Goal: Transaction & Acquisition: Purchase product/service

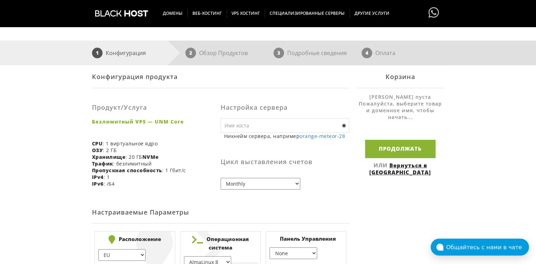
scroll to position [135, 0]
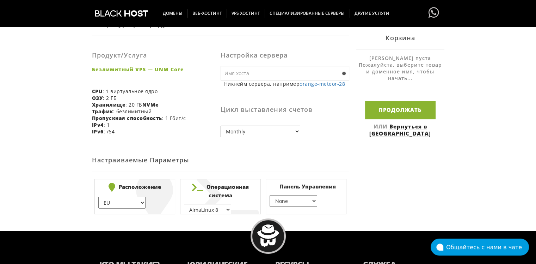
click at [141, 203] on select "EU } USA } London } Amsterdam } Vienna } Chicago }" at bounding box center [121, 203] width 47 height 12
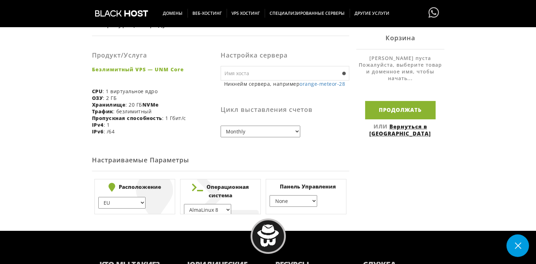
select select "1178"
click at [98, 197] on select "EU } USA } London } Amsterdam } Vienna } Chicago }" at bounding box center [121, 203] width 47 height 12
click at [206, 212] on select "AlmaLinux 8 } AlmaLinux 9 } AlmaLinux 10 } Rocky Linux 8 } Rocky Linux 9 } Cent…" at bounding box center [207, 208] width 47 height 12
select select "1208"
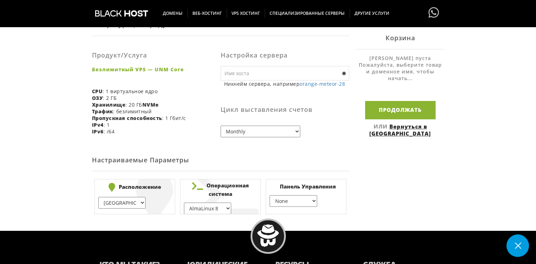
click at [184, 202] on select "AlmaLinux 8 } AlmaLinux 9 } AlmaLinux 10 } Rocky Linux 8 } Rocky Linux 9 } Cent…" at bounding box center [207, 208] width 47 height 12
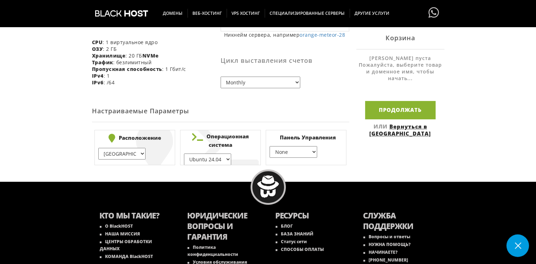
scroll to position [189, 0]
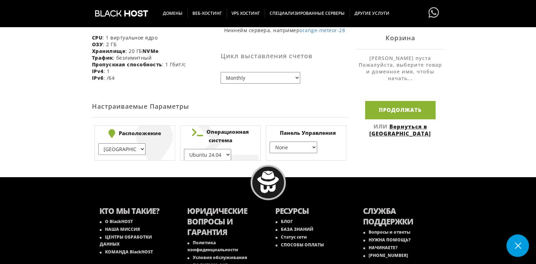
click at [297, 148] on select "None } Virtualmin } Cpanel } DirectAdmin }" at bounding box center [293, 147] width 47 height 12
click at [270, 141] on select "None } Virtualmin } Cpanel } DirectAdmin }" at bounding box center [293, 147] width 47 height 12
click at [312, 148] on select "None } Virtualmin } Cpanel } DirectAdmin }" at bounding box center [293, 147] width 47 height 12
click at [270, 141] on select "None } Virtualmin } Cpanel } DirectAdmin }" at bounding box center [293, 147] width 47 height 12
click at [309, 150] on select "None } Virtualmin } Cpanel } DirectAdmin }" at bounding box center [293, 147] width 47 height 12
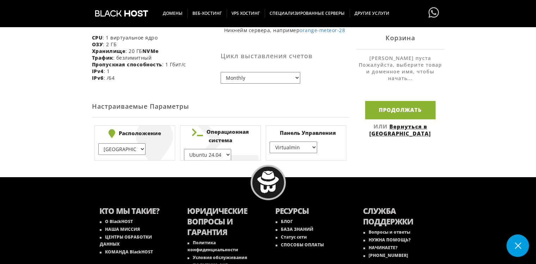
click at [270, 141] on select "None } Virtualmin } Cpanel } DirectAdmin }" at bounding box center [293, 147] width 47 height 12
click at [305, 148] on select "None } Virtualmin } Cpanel } DirectAdmin }" at bounding box center [293, 147] width 47 height 12
click at [270, 141] on select "None } Virtualmin } Cpanel } DirectAdmin }" at bounding box center [293, 147] width 47 height 12
click at [300, 150] on select "None } Virtualmin } Cpanel } DirectAdmin }" at bounding box center [293, 147] width 47 height 12
click at [270, 141] on select "None } Virtualmin } Cpanel } DirectAdmin }" at bounding box center [293, 147] width 47 height 12
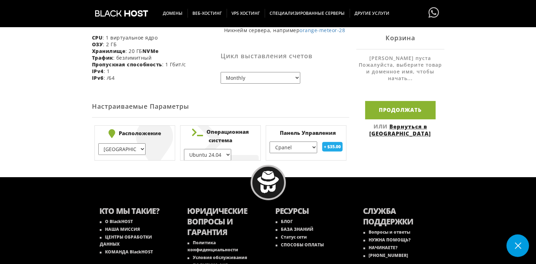
click at [308, 150] on select "None } Virtualmin } Cpanel } DirectAdmin }" at bounding box center [293, 147] width 47 height 12
select select "254"
click at [270, 141] on select "None } Virtualmin } Cpanel } DirectAdmin }" at bounding box center [293, 147] width 47 height 12
click at [286, 152] on select "None } Virtualmin } Cpanel } DirectAdmin }" at bounding box center [293, 147] width 47 height 12
click at [270, 141] on select "None } Virtualmin } Cpanel } DirectAdmin }" at bounding box center [293, 147] width 47 height 12
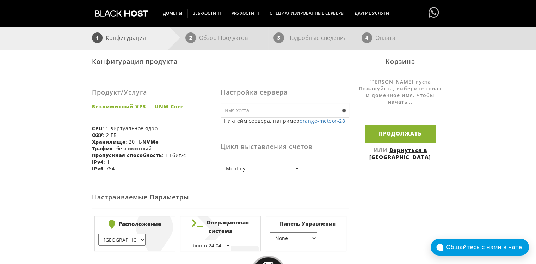
scroll to position [98, 0]
click at [293, 169] on select "Monthly Quarterly (Save: ~5%) Semi-Annually (Save: ~10%) Annually (Save: ~15%) …" at bounding box center [261, 169] width 80 height 12
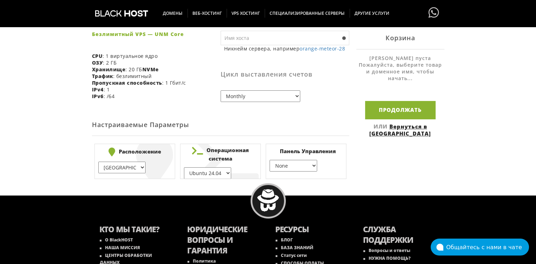
scroll to position [173, 0]
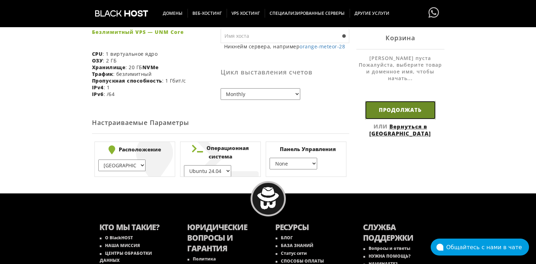
click at [382, 105] on input "Продолжать" at bounding box center [400, 110] width 71 height 18
type input "orange-meteor-28"
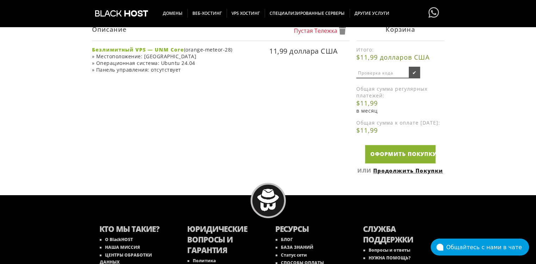
scroll to position [131, 0]
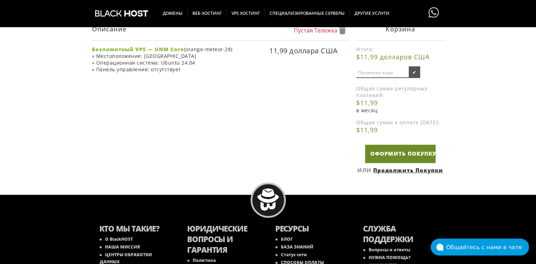
click at [406, 153] on link "Оформить покупку" at bounding box center [400, 154] width 71 height 18
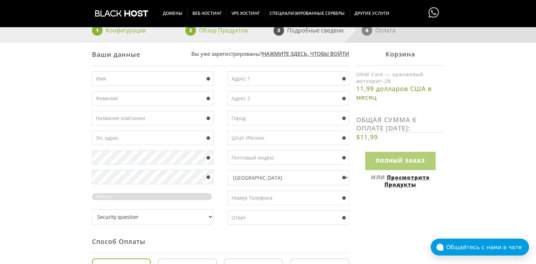
scroll to position [105, 0]
click at [397, 184] on link "Просмотрите Продукты" at bounding box center [407, 181] width 45 height 14
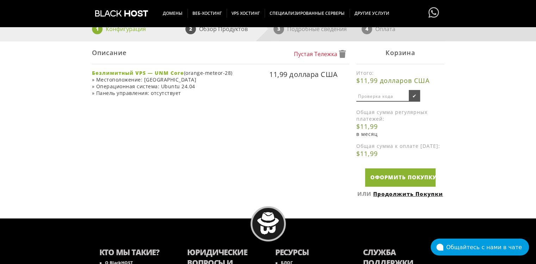
scroll to position [44, 0]
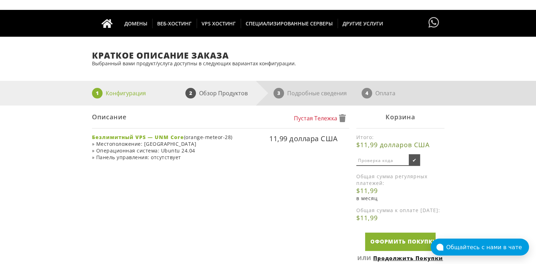
click at [128, 94] on p "Конфигурация" at bounding box center [126, 93] width 40 height 11
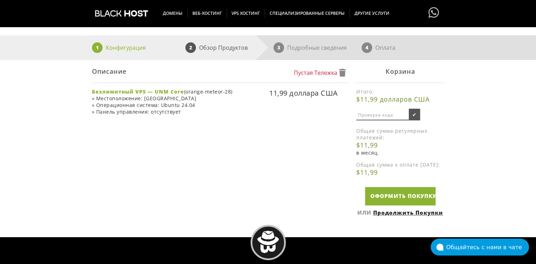
scroll to position [89, 0]
click at [369, 115] on input "text" at bounding box center [383, 115] width 53 height 10
click at [194, 50] on span "2" at bounding box center [190, 47] width 11 height 11
drag, startPoint x: 91, startPoint y: 54, endPoint x: 102, endPoint y: 47, distance: 13.3
click at [102, 47] on div "1 Конфигурация 2 Обзор Продуктов 3 Подробные сведения 4 Оплата" at bounding box center [268, 47] width 536 height 25
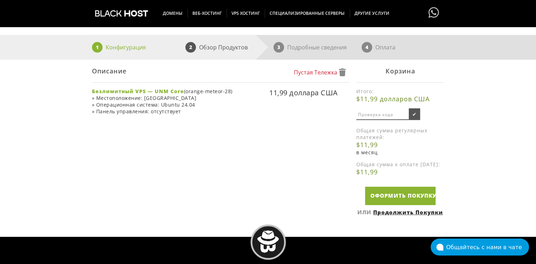
click at [102, 47] on li "1 Конфигурация" at bounding box center [136, 47] width 88 height 25
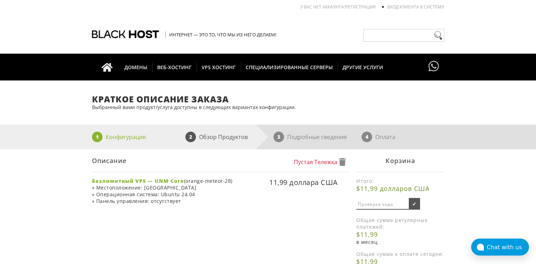
scroll to position [131, 0]
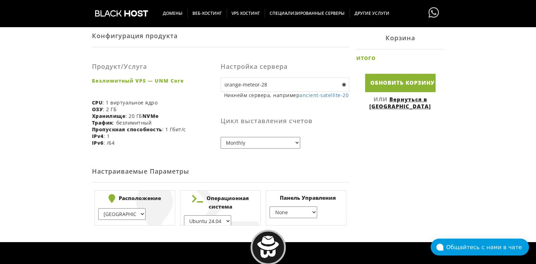
scroll to position [145, 0]
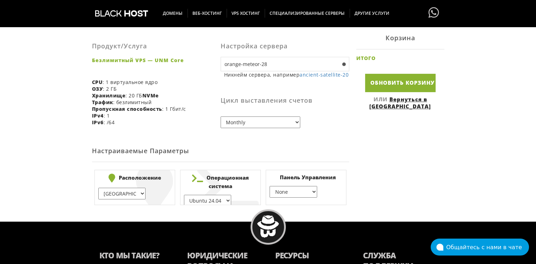
click at [141, 195] on select "EU } USA } London } Amsterdam } Vienna } Chicago }" at bounding box center [121, 194] width 47 height 12
select select "1226"
click at [98, 188] on select "EU } USA } London } Amsterdam } Vienna } Chicago }" at bounding box center [121, 194] width 47 height 12
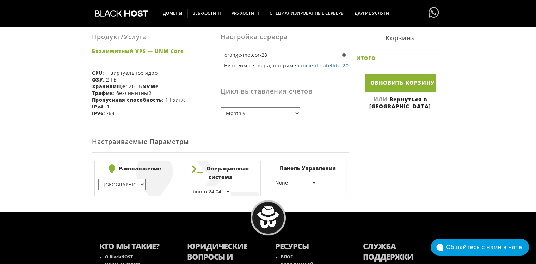
scroll to position [153, 0]
click at [377, 83] on input "Update Cart" at bounding box center [400, 83] width 71 height 18
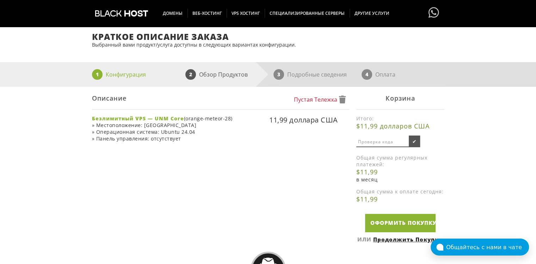
scroll to position [62, 0]
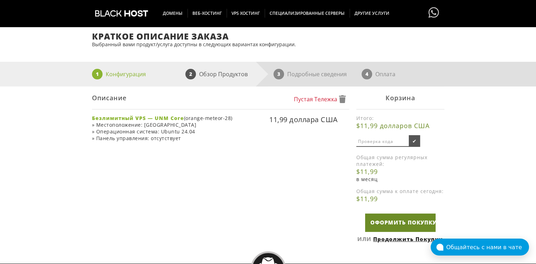
click at [389, 231] on link "Оформить покупку" at bounding box center [400, 222] width 71 height 18
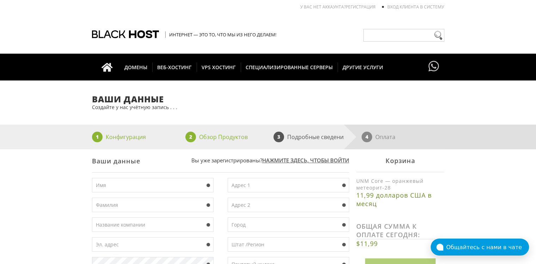
click at [124, 182] on input "text" at bounding box center [153, 185] width 122 height 14
